Goal: Obtain resource: Obtain resource

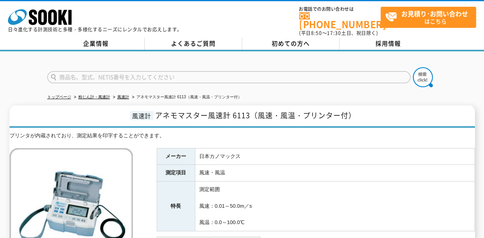
click at [227, 164] on tbody "メーカー 日本カノマックス 測定項目 風速・風温 特長 測定範囲 風速：0.01～50.0m／s 風温：0.0～100.0℃" at bounding box center [315, 189] width 317 height 83
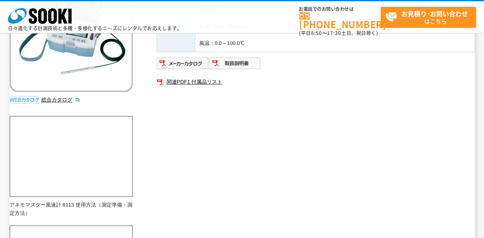
scroll to position [141, 0]
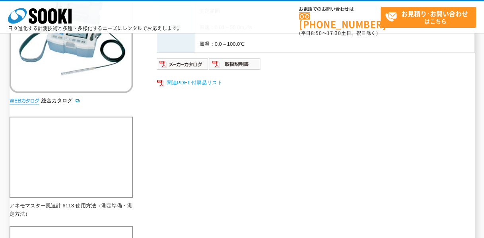
click at [193, 83] on link "関連PDF1 付属品リスト" at bounding box center [316, 82] width 318 height 10
click at [227, 58] on img at bounding box center [235, 64] width 52 height 13
click at [234, 124] on div "メーカー 日本カノマックス 測定項目 風速・風温 特長 測定範囲 風速：0.01～50.0m／s 風温：0.0～100.0℃ 関連PDF1 付属品リスト" at bounding box center [316, 54] width 318 height 171
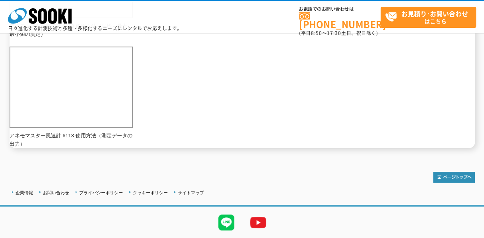
scroll to position [663, 0]
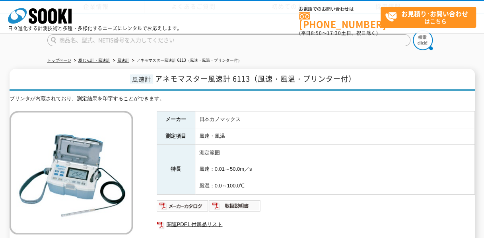
scroll to position [142, 0]
